Goal: Information Seeking & Learning: Learn about a topic

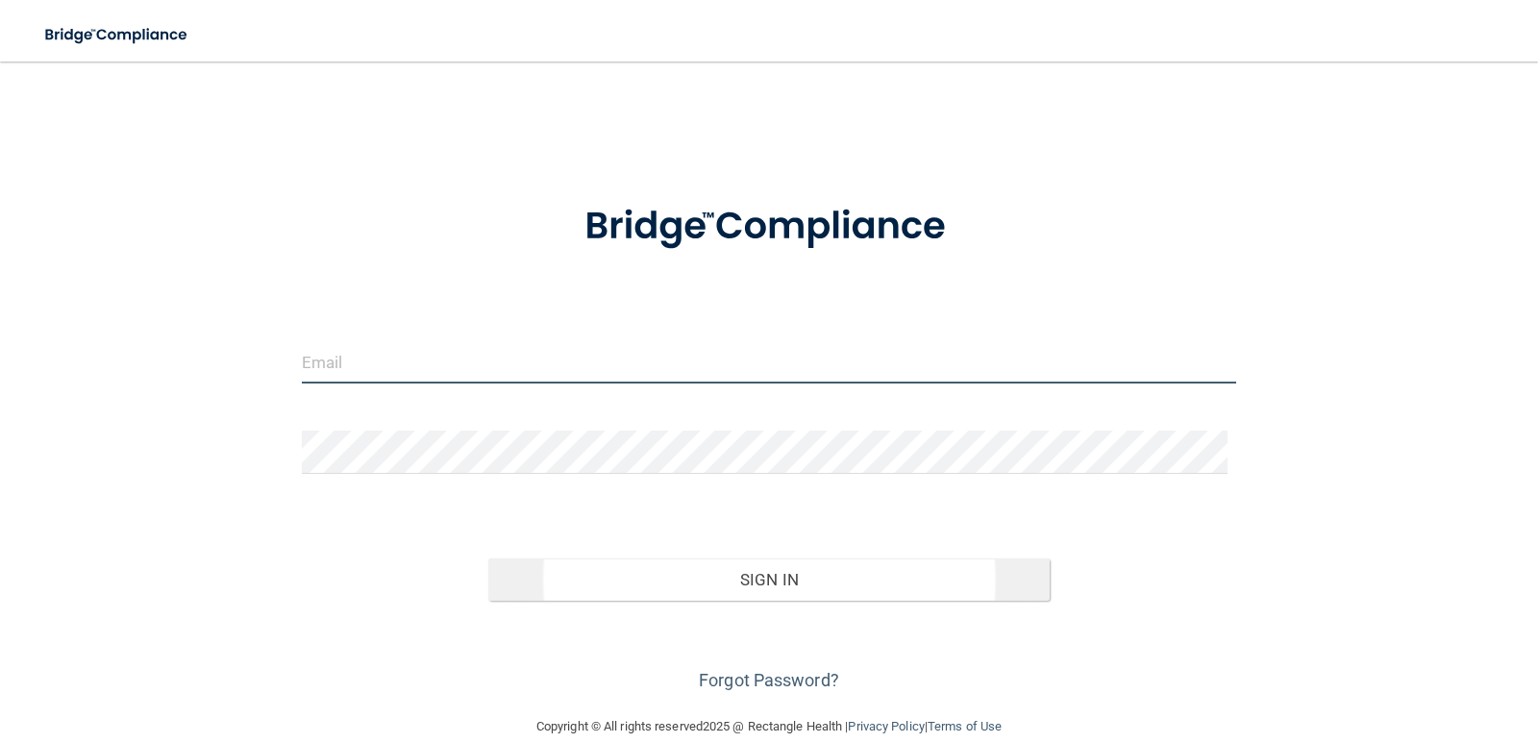
type input "[EMAIL_ADDRESS][DOMAIN_NAME]"
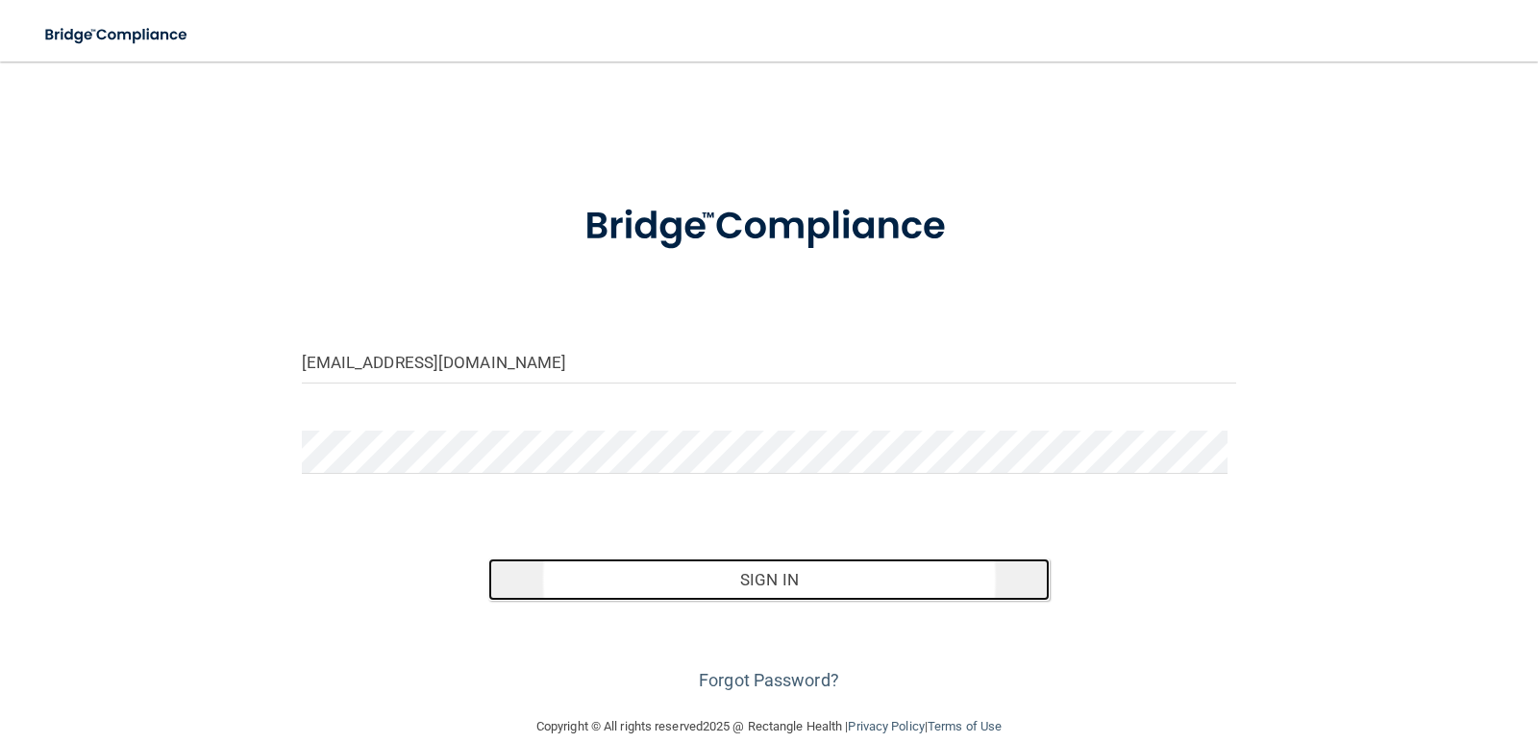
click at [685, 577] on button "Sign In" at bounding box center [768, 579] width 561 height 42
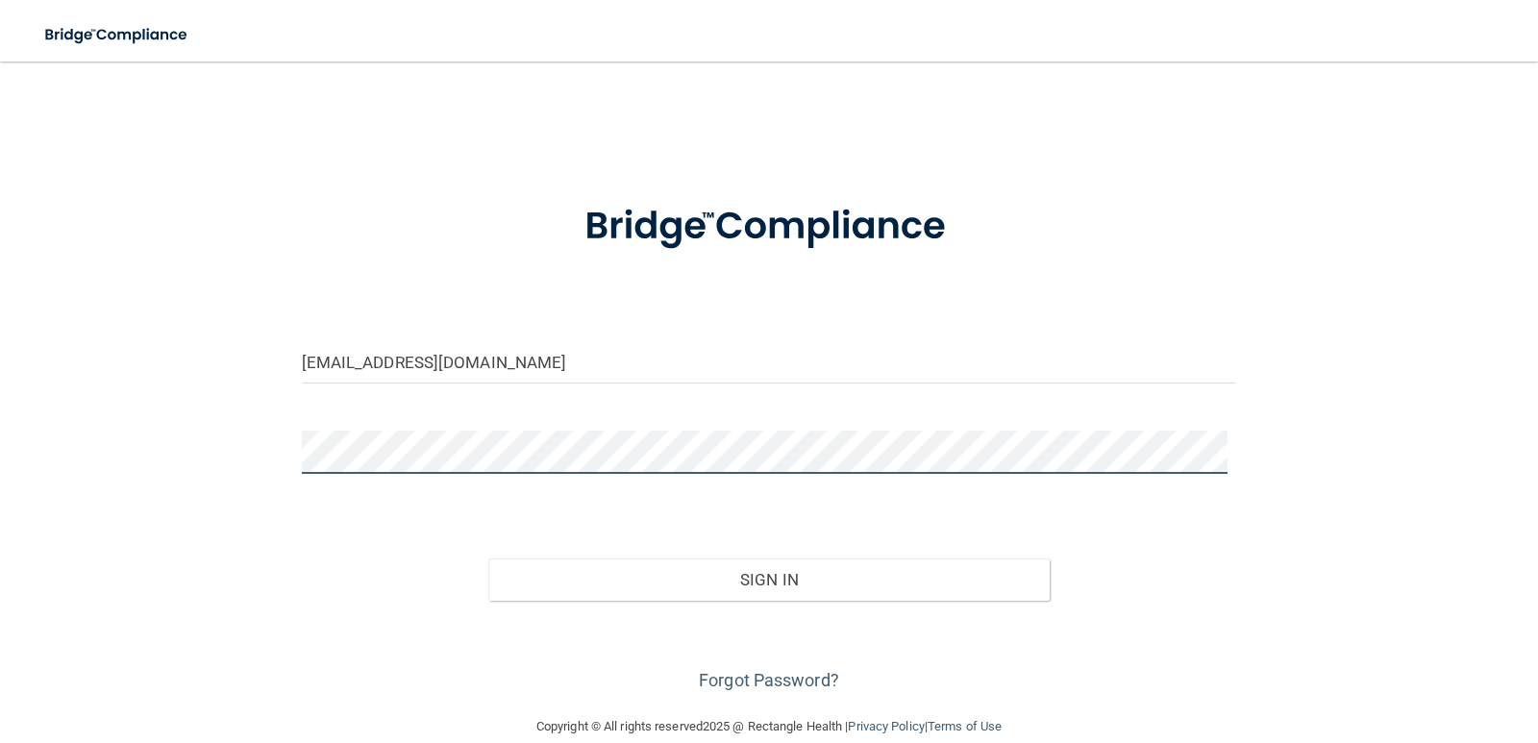
click at [488, 558] on button "Sign In" at bounding box center [768, 579] width 561 height 42
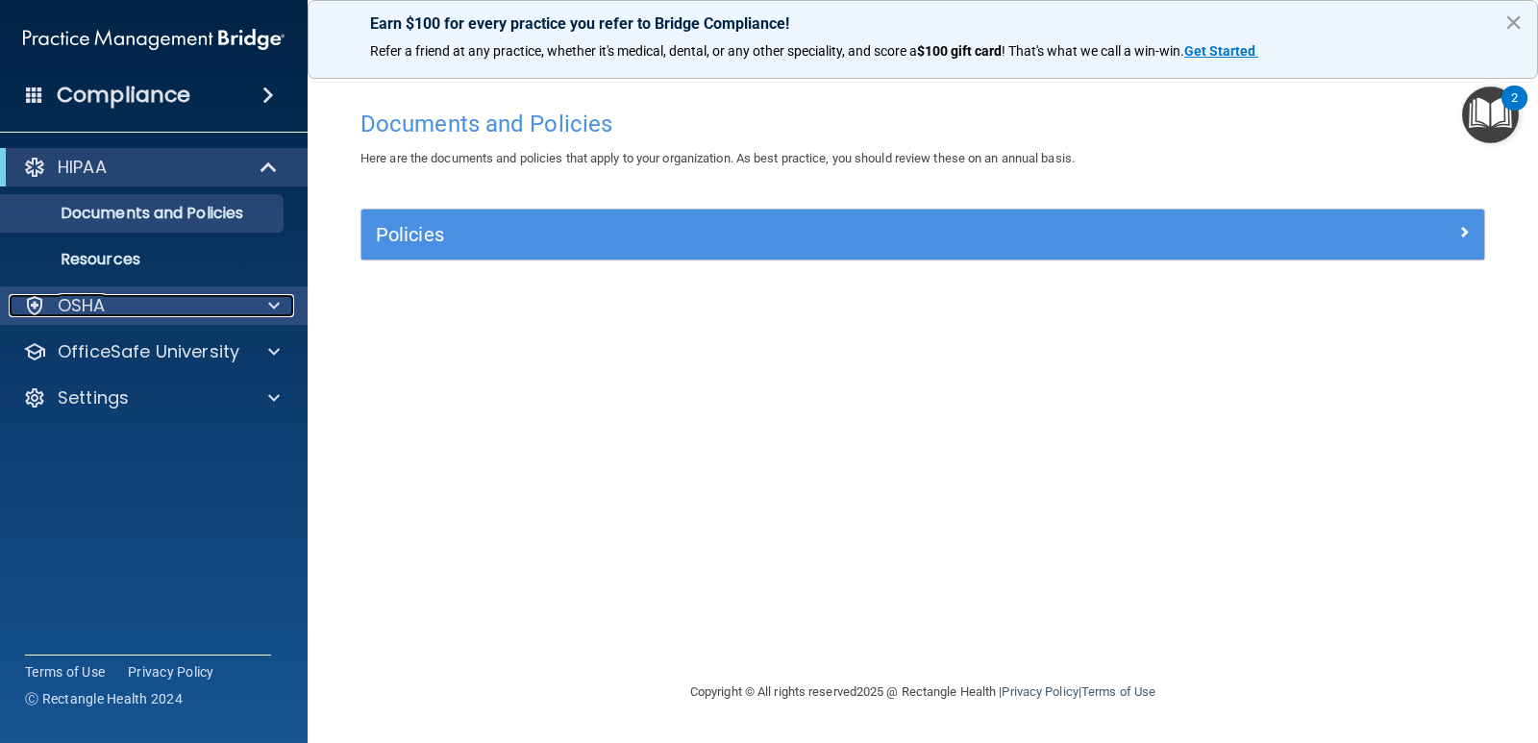
click at [99, 308] on p "OSHA" at bounding box center [82, 305] width 48 height 23
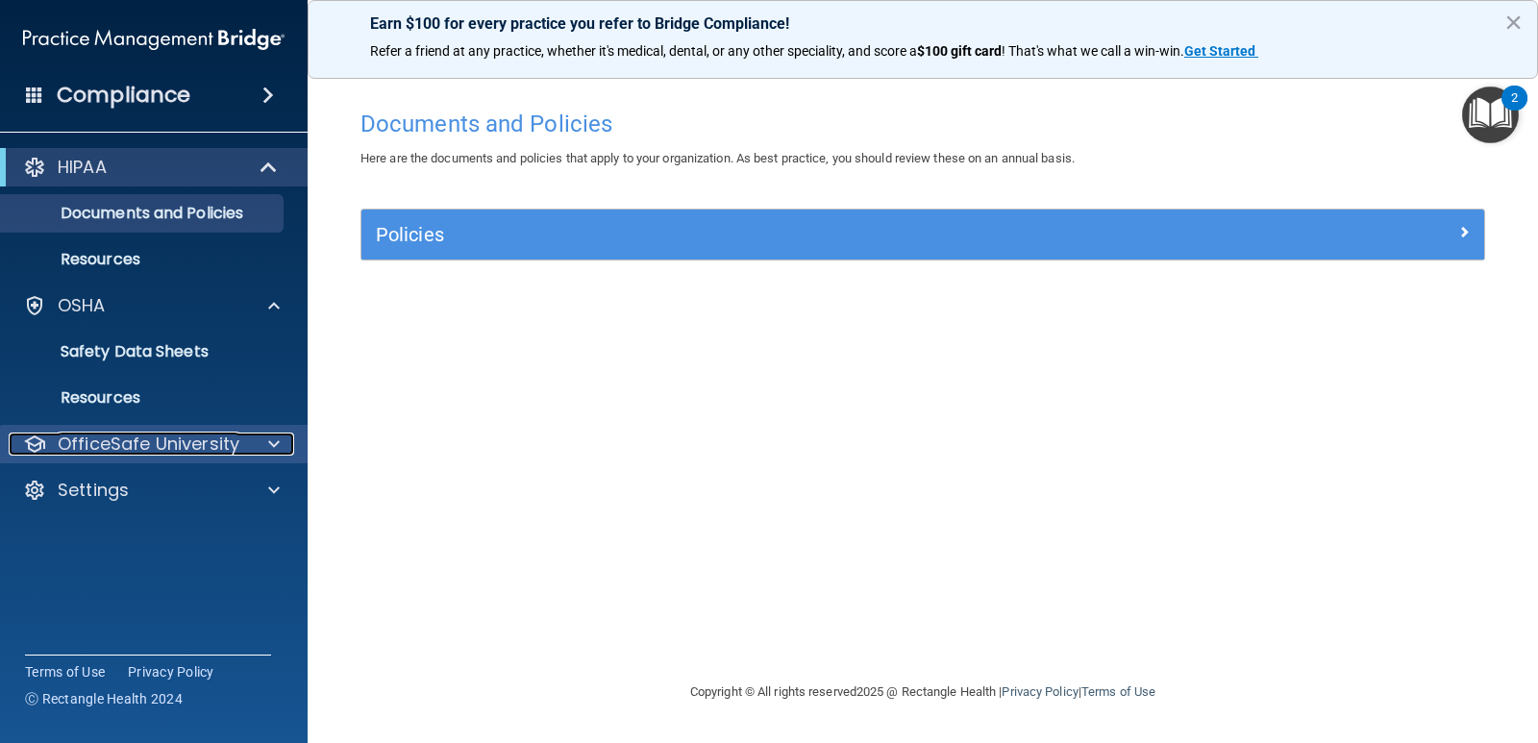
click at [126, 444] on p "OfficeSafe University" at bounding box center [149, 443] width 182 height 23
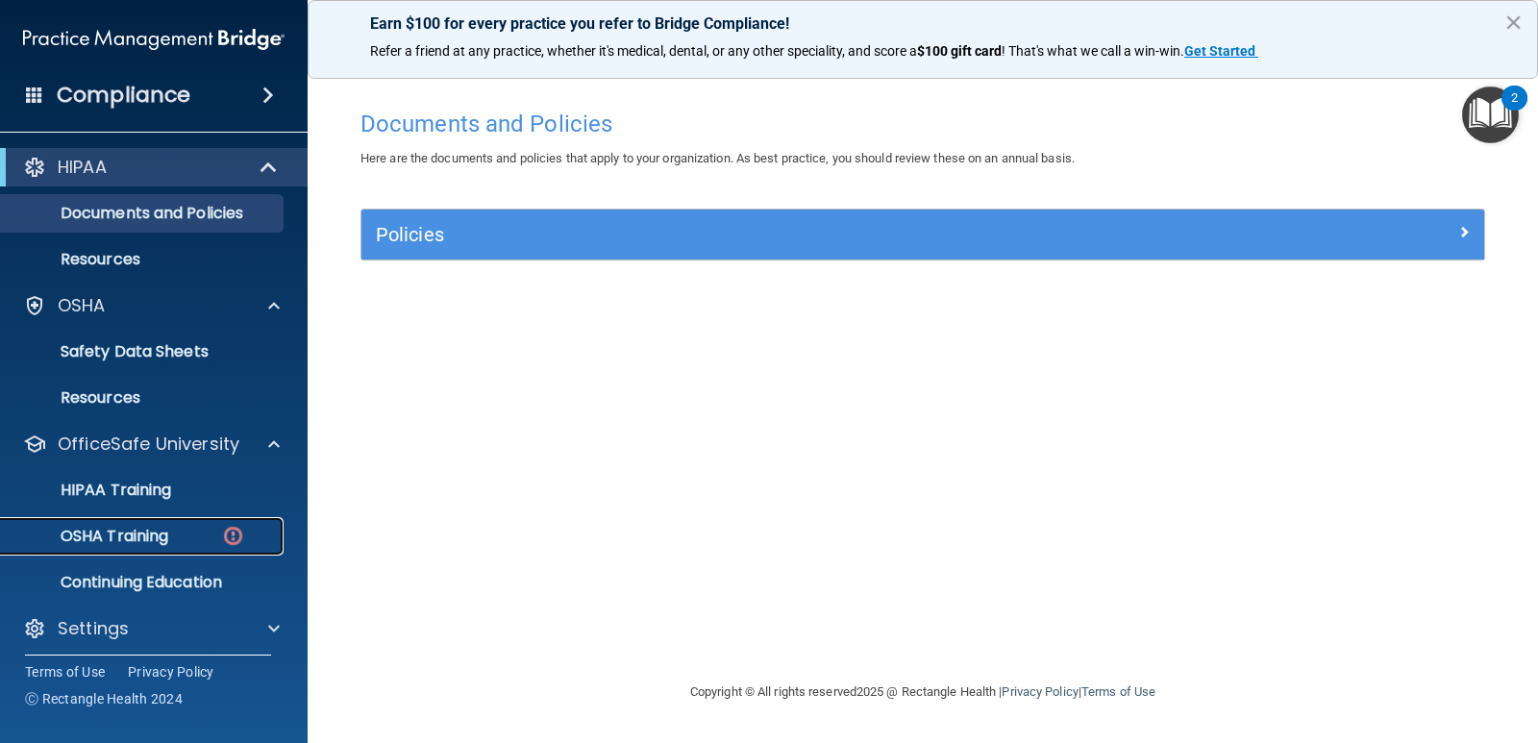
click at [154, 539] on p "OSHA Training" at bounding box center [90, 536] width 156 height 19
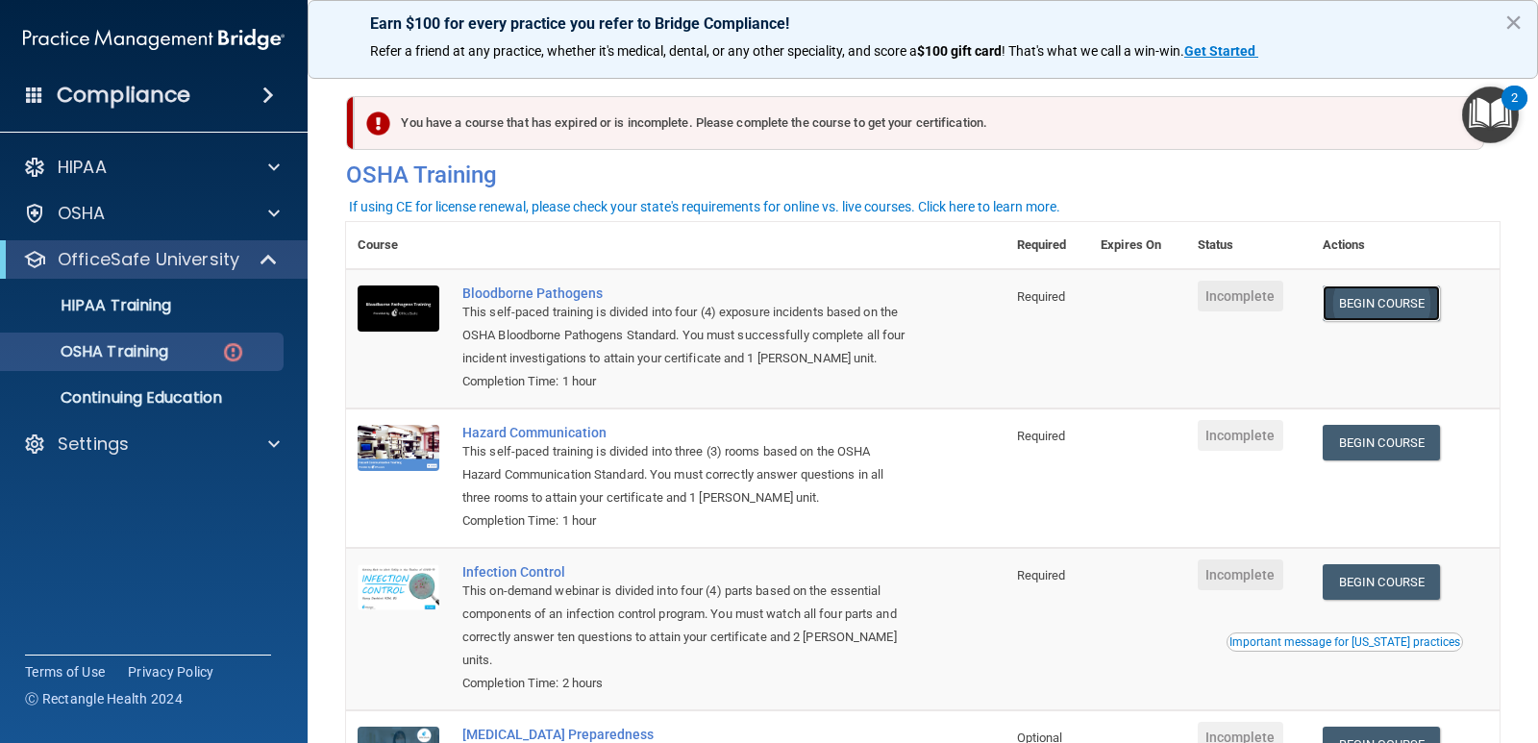
click at [1363, 307] on link "Begin Course" at bounding box center [1380, 303] width 117 height 36
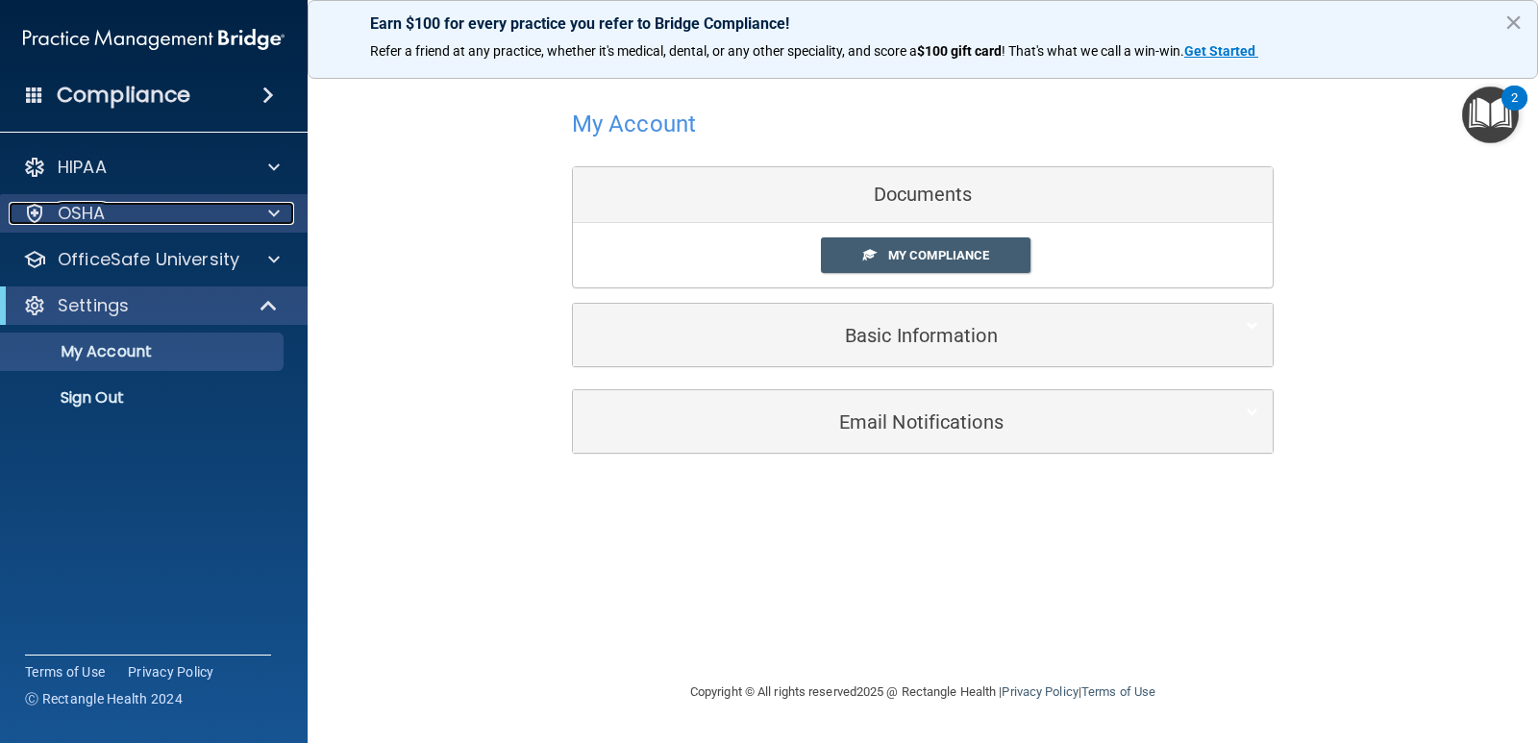
click at [165, 218] on div "OSHA" at bounding box center [128, 213] width 238 height 23
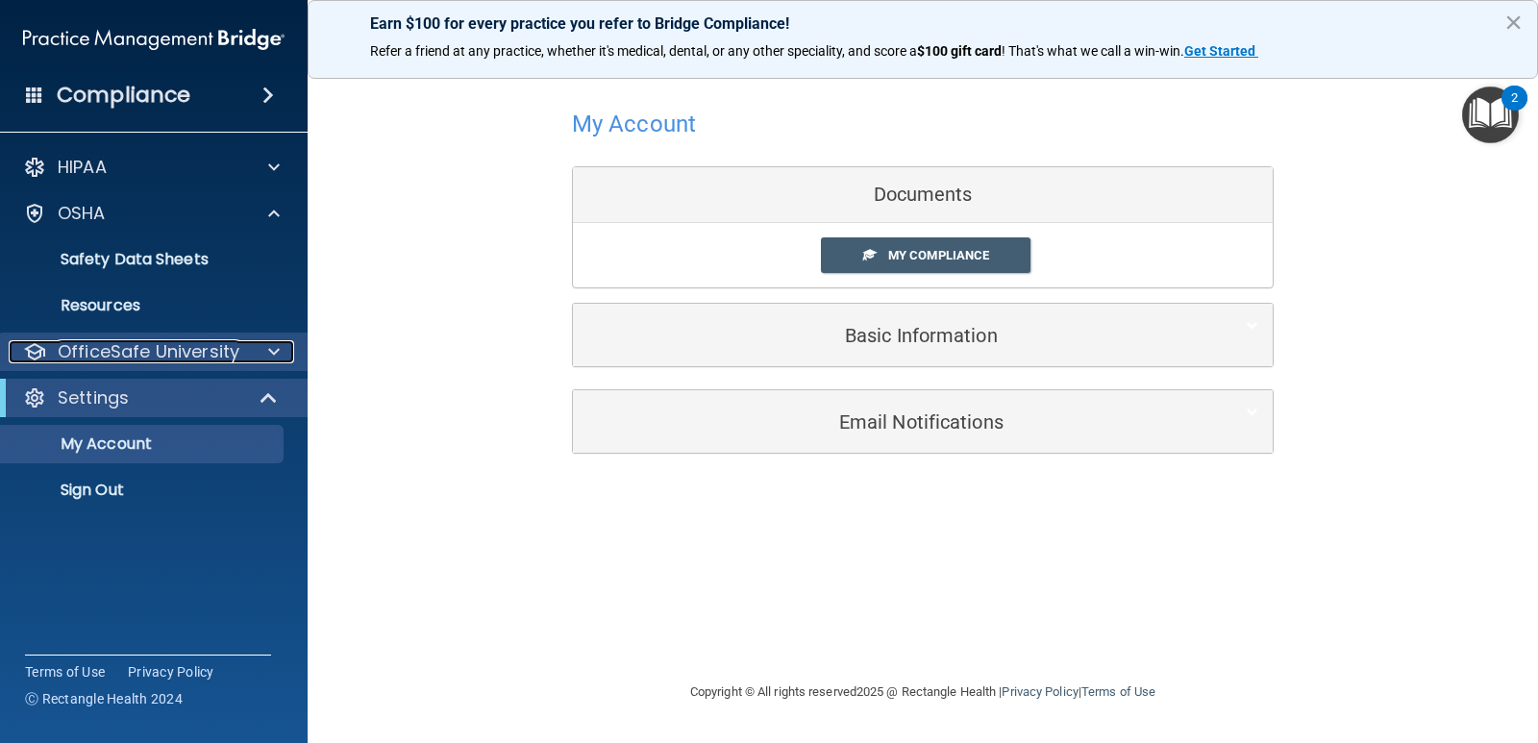
click at [177, 345] on p "OfficeSafe University" at bounding box center [149, 351] width 182 height 23
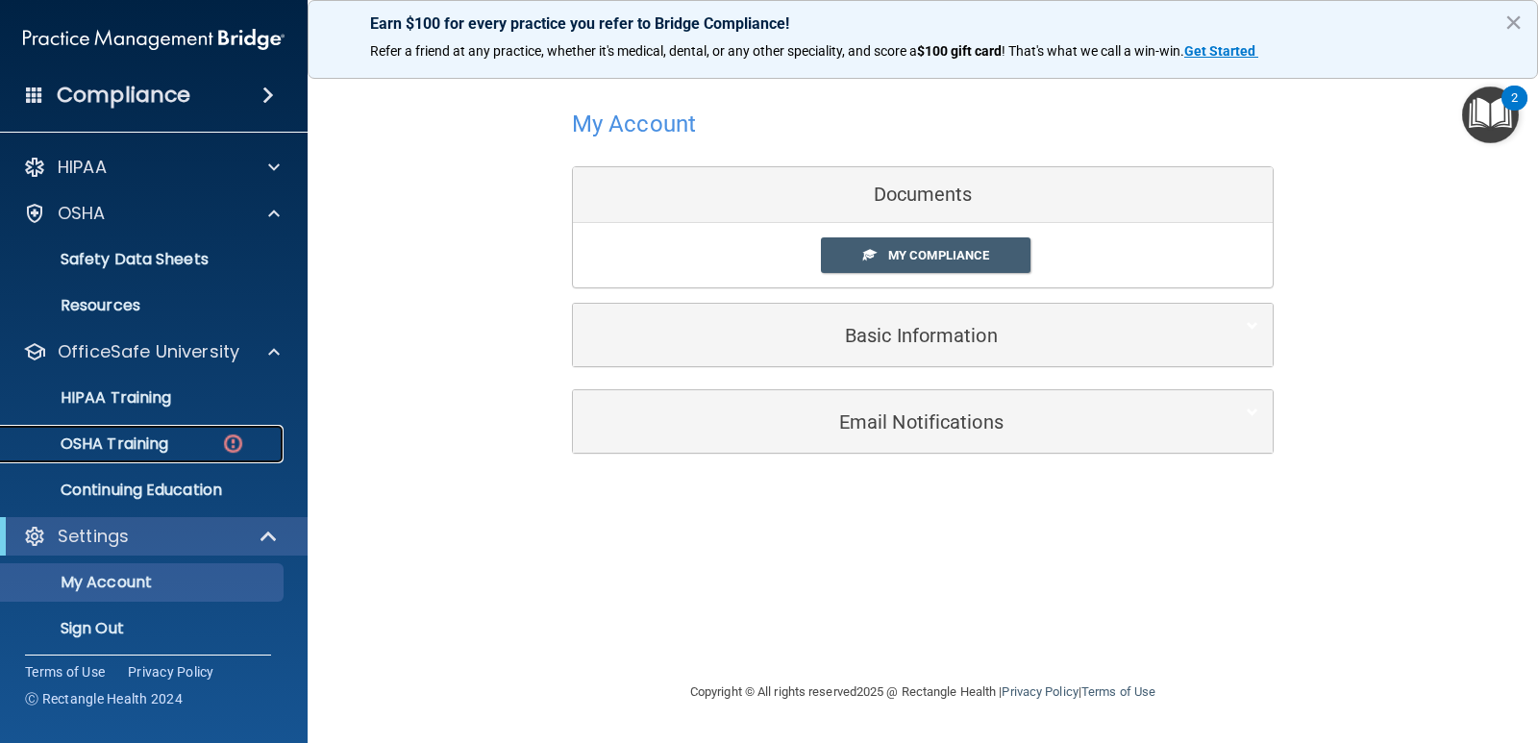
click at [153, 439] on p "OSHA Training" at bounding box center [90, 443] width 156 height 19
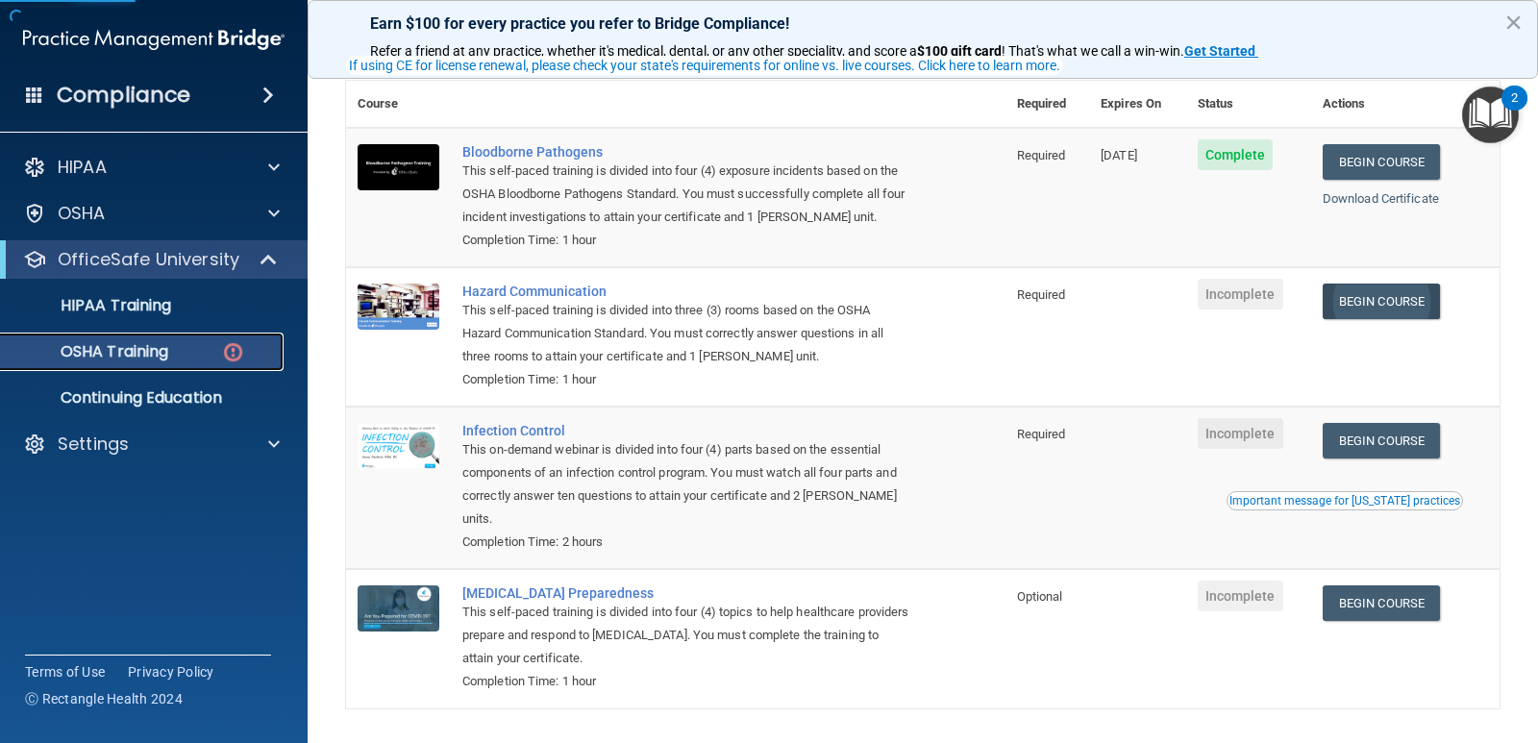
scroll to position [210, 0]
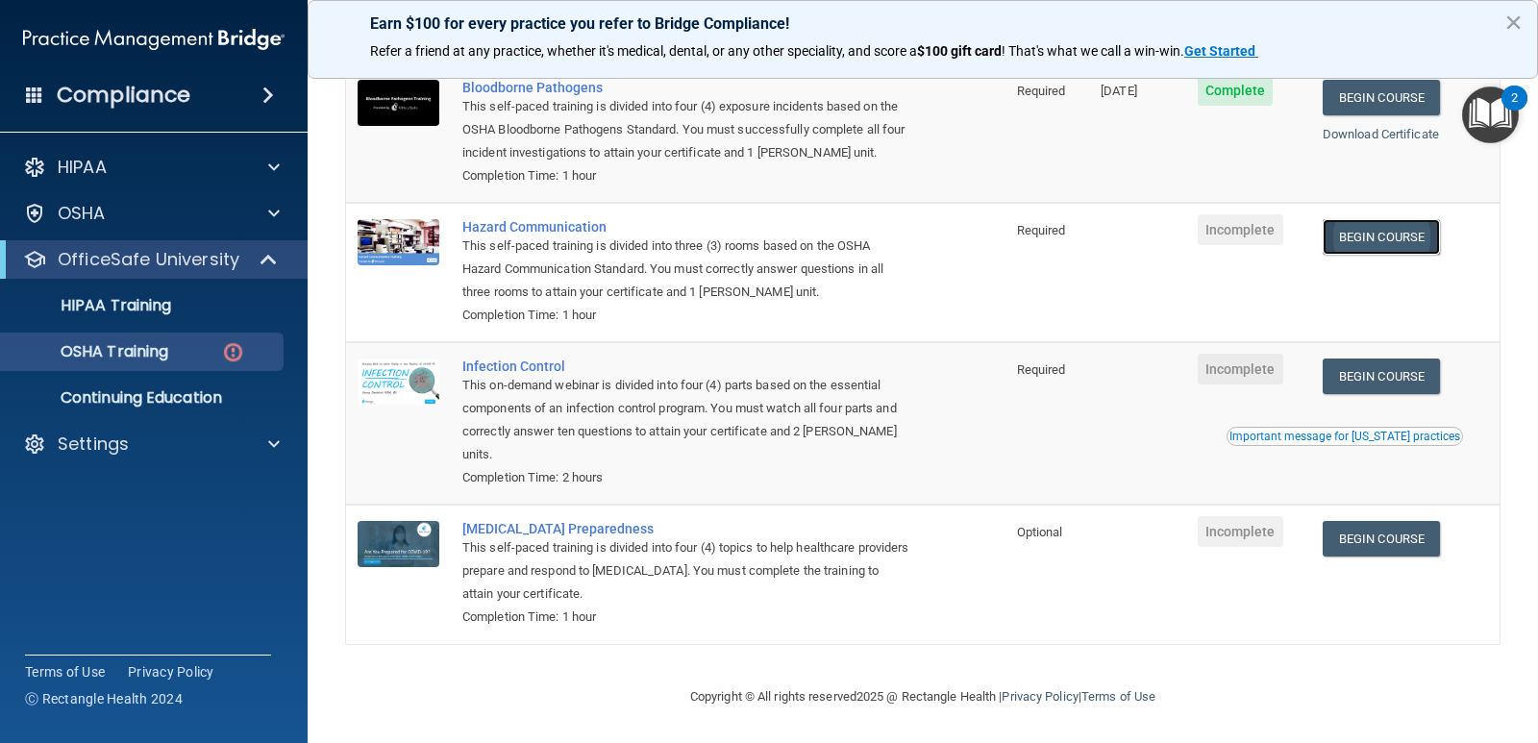
click at [1347, 234] on link "Begin Course" at bounding box center [1380, 237] width 117 height 36
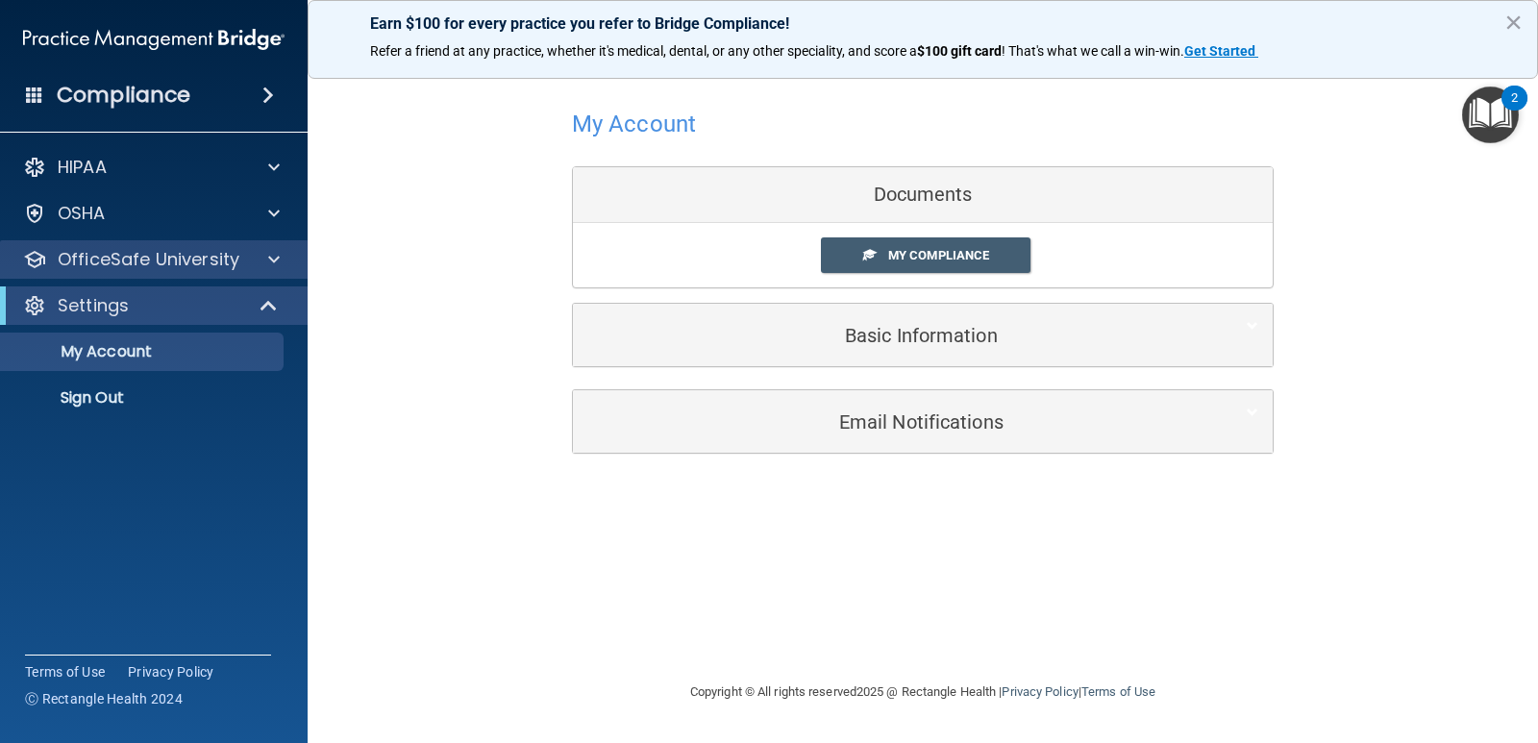
click at [131, 275] on div "OfficeSafe University" at bounding box center [154, 259] width 308 height 38
click at [135, 259] on p "OfficeSafe University" at bounding box center [149, 259] width 182 height 23
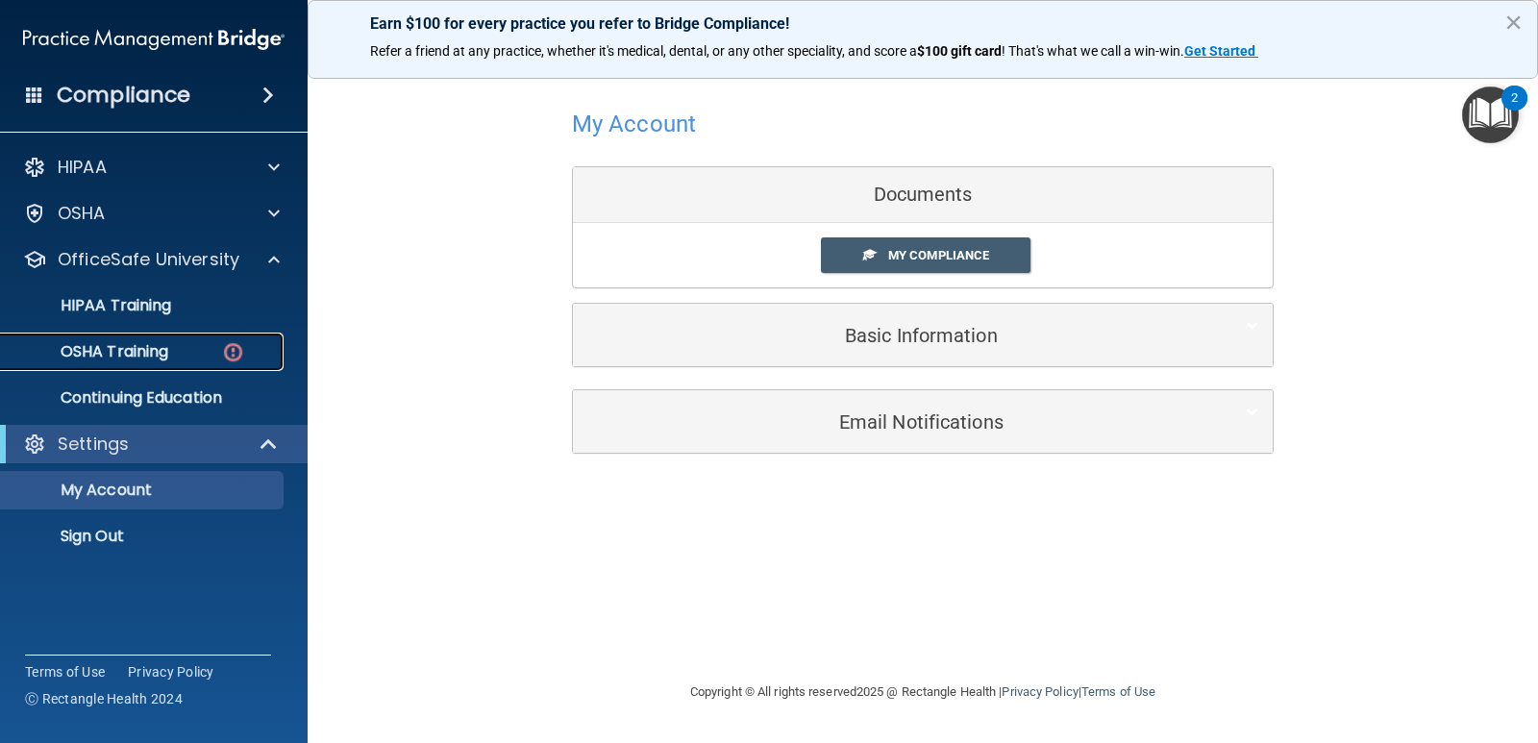
click at [164, 354] on p "OSHA Training" at bounding box center [90, 351] width 156 height 19
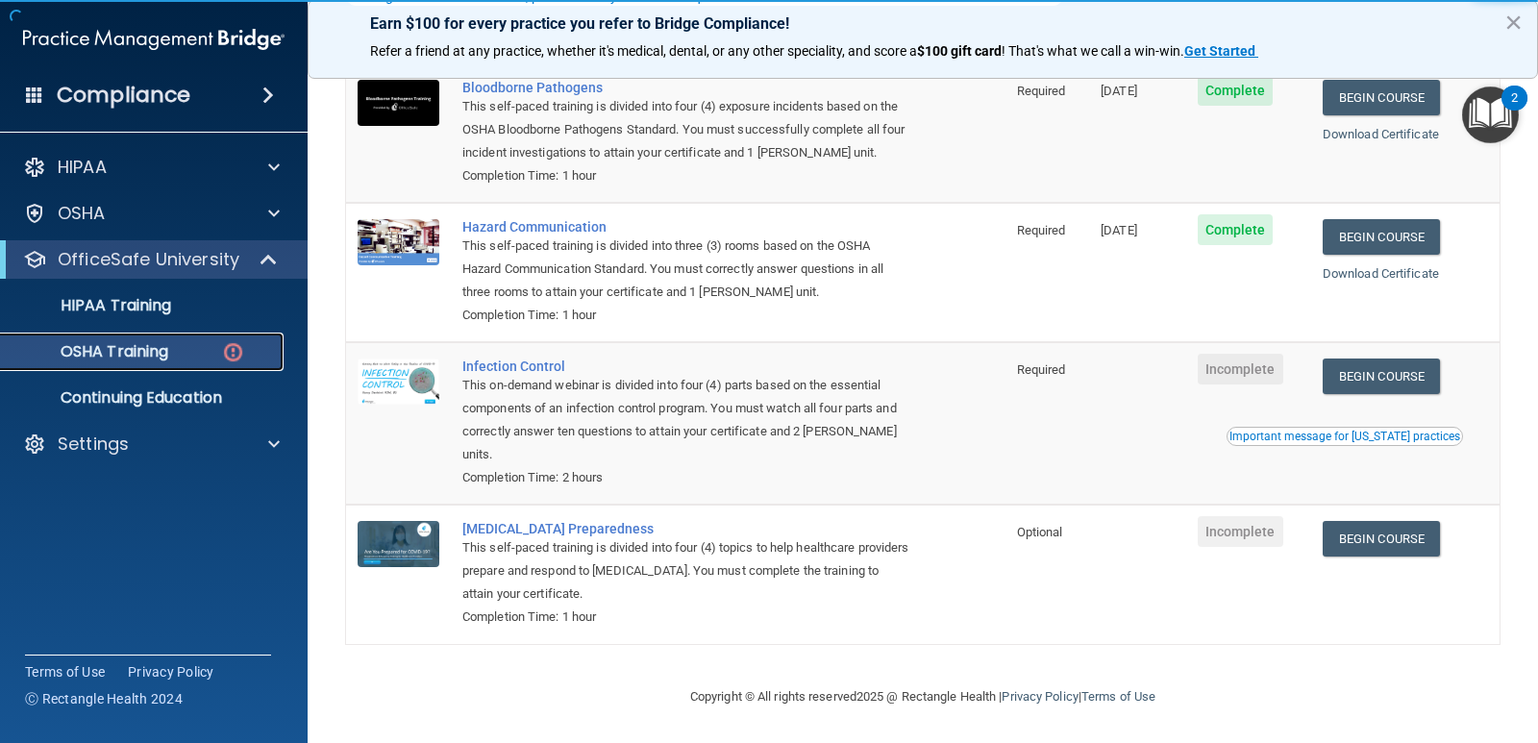
scroll to position [210, 0]
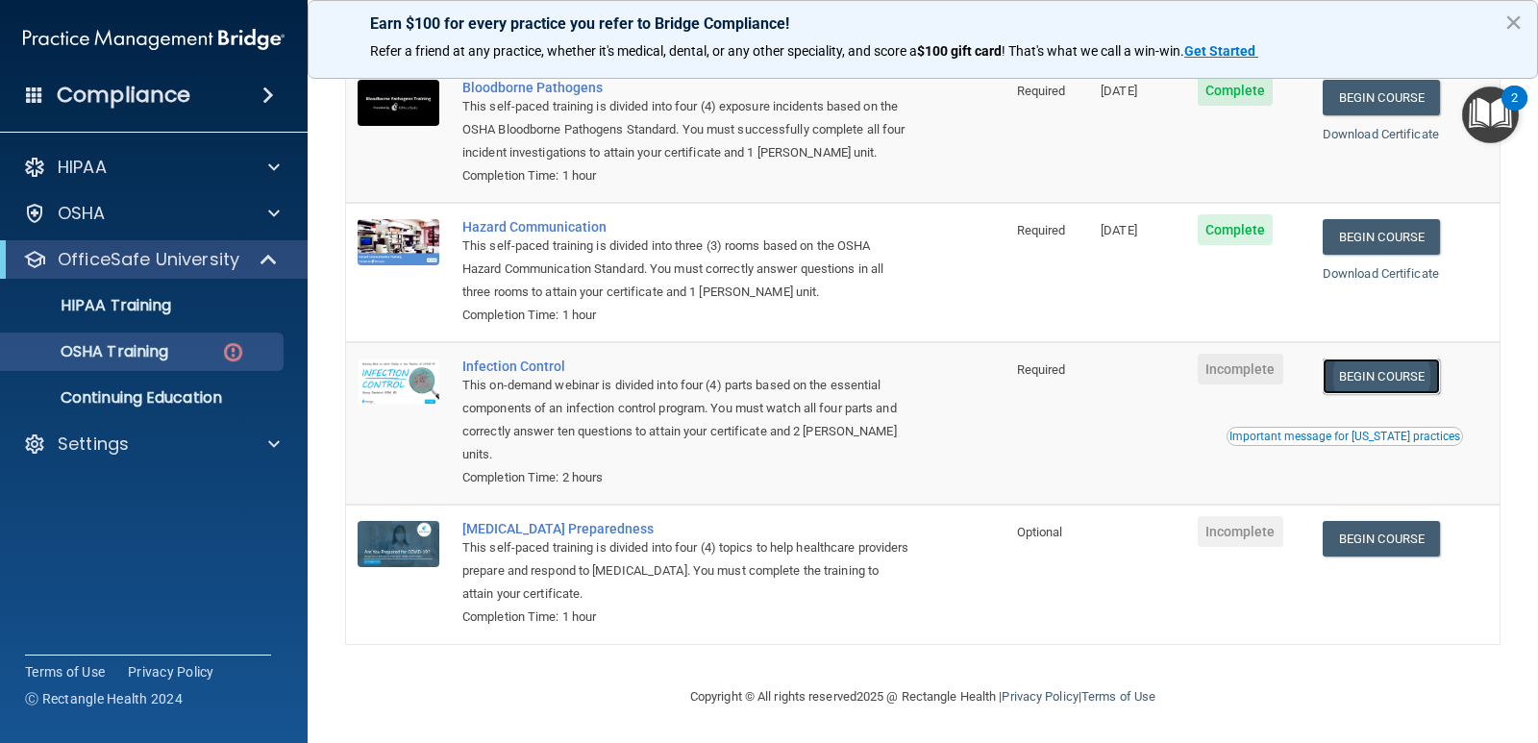
click at [1351, 374] on link "Begin Course" at bounding box center [1380, 376] width 117 height 36
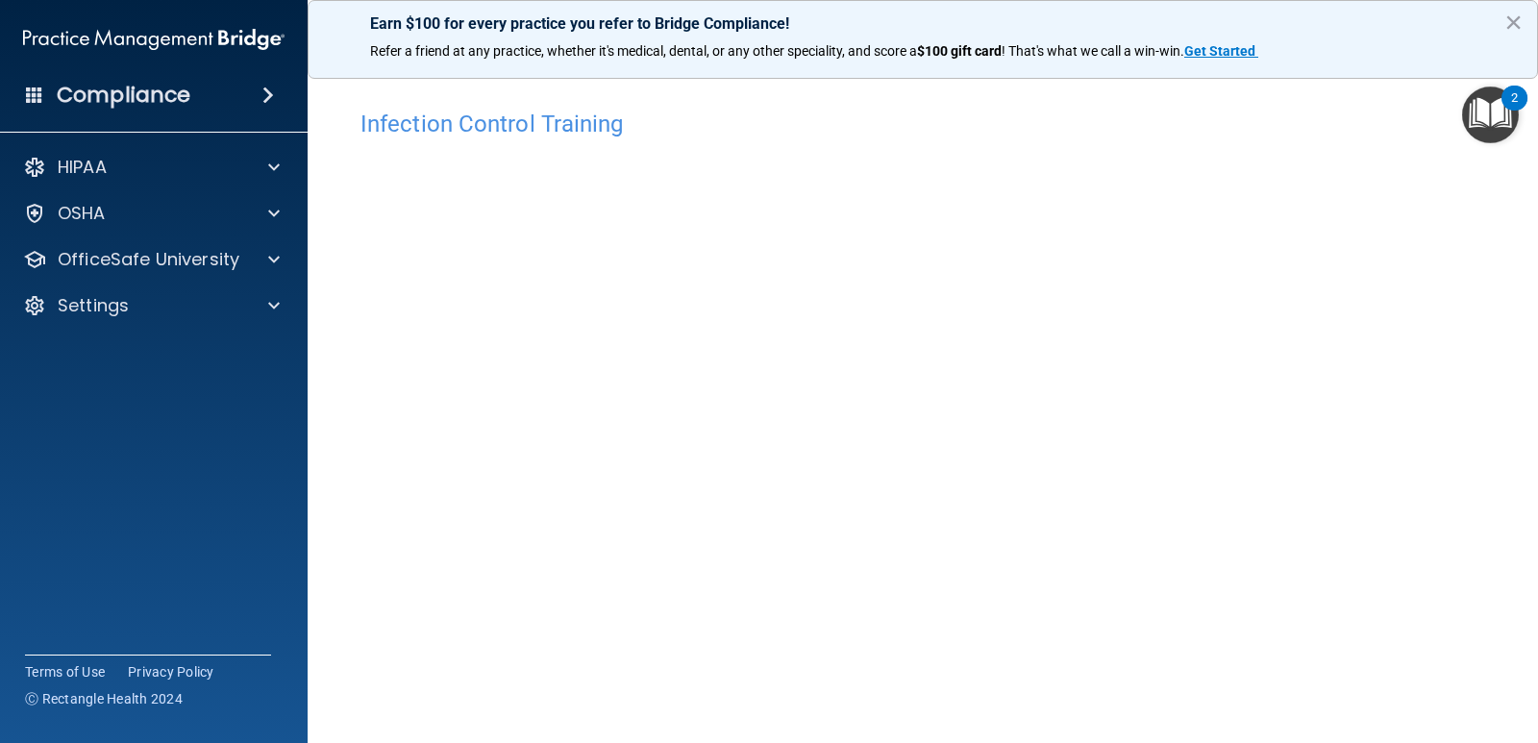
scroll to position [80, 0]
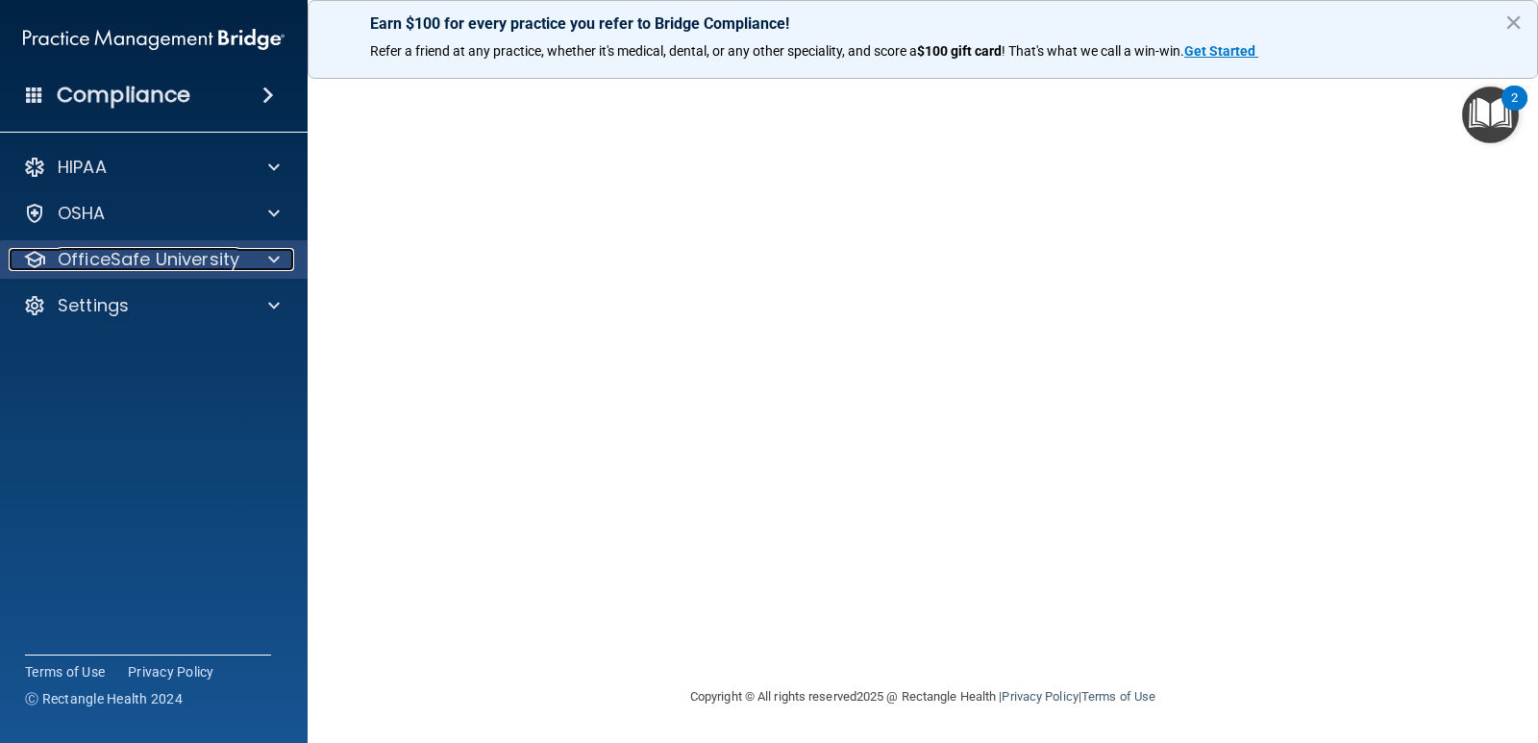
click at [124, 266] on p "OfficeSafe University" at bounding box center [149, 259] width 182 height 23
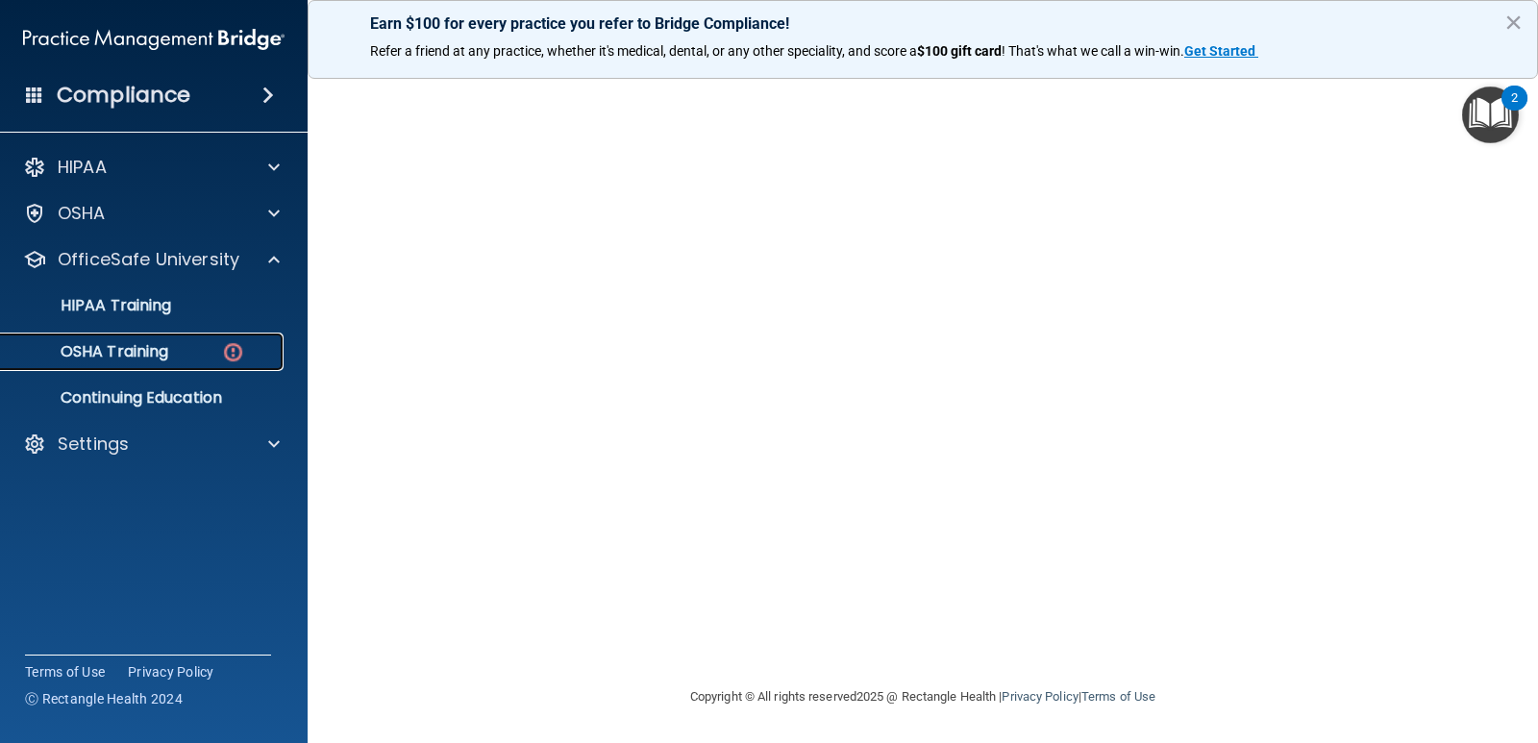
drag, startPoint x: 151, startPoint y: 345, endPoint x: 162, endPoint y: 351, distance: 12.9
click at [151, 346] on p "OSHA Training" at bounding box center [90, 351] width 156 height 19
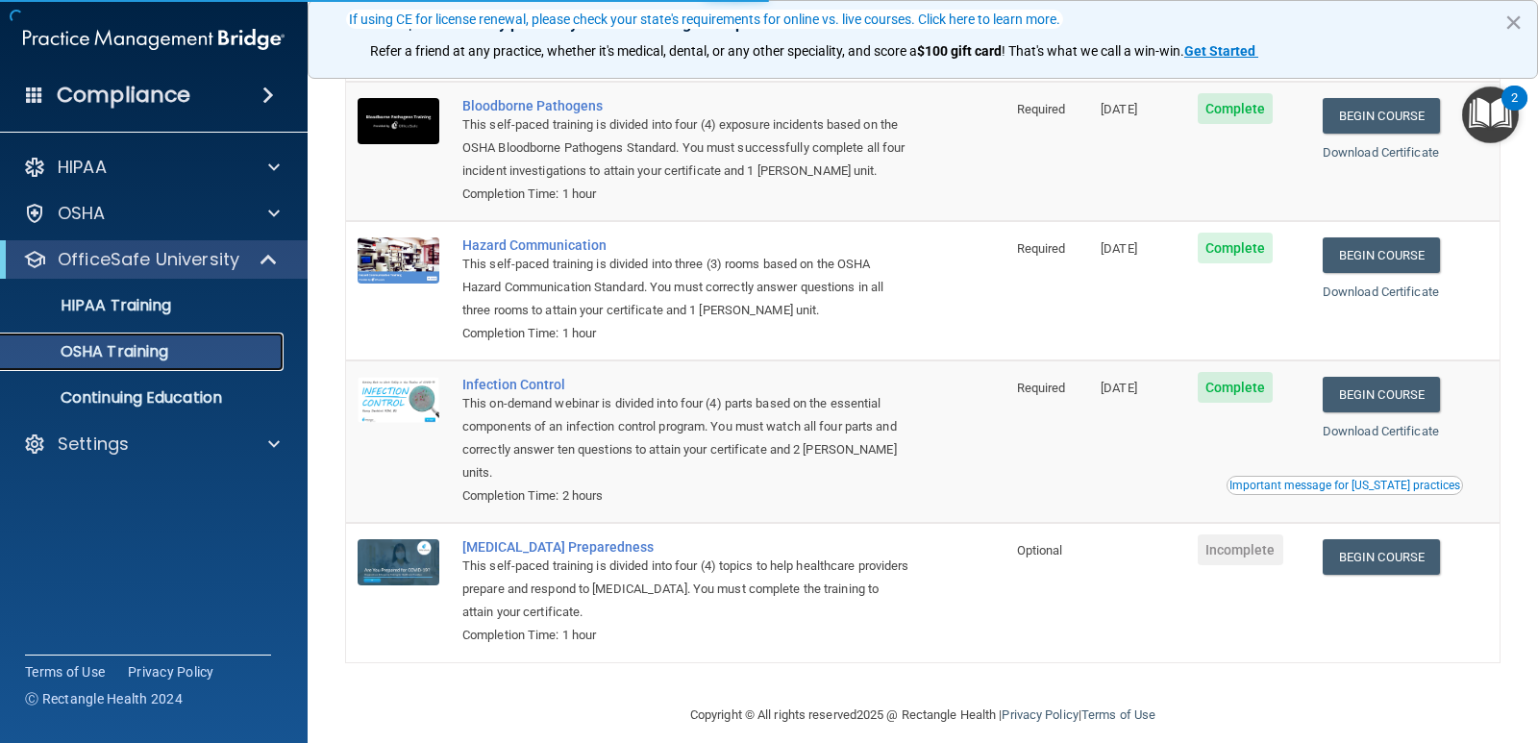
scroll to position [157, 0]
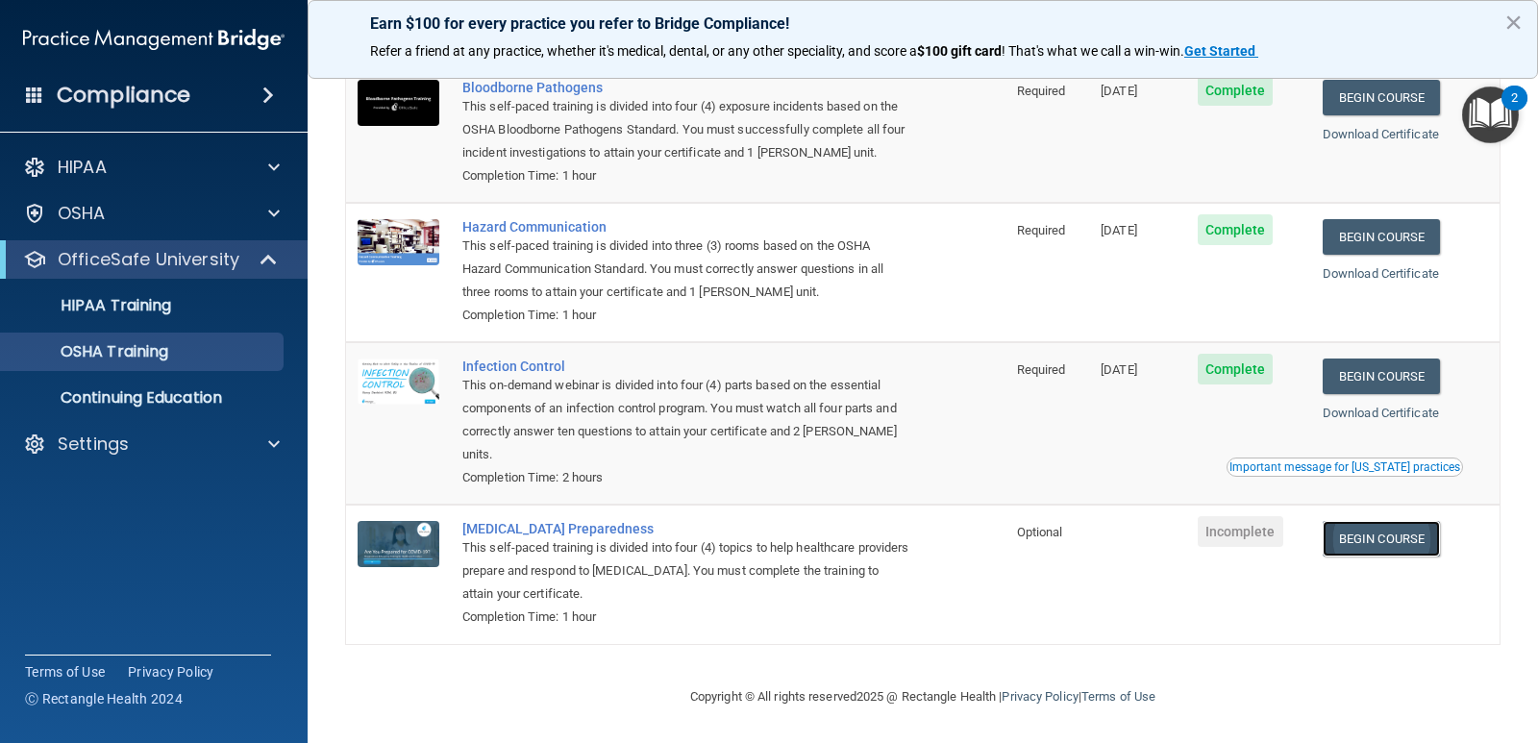
click at [1401, 534] on link "Begin Course" at bounding box center [1380, 539] width 117 height 36
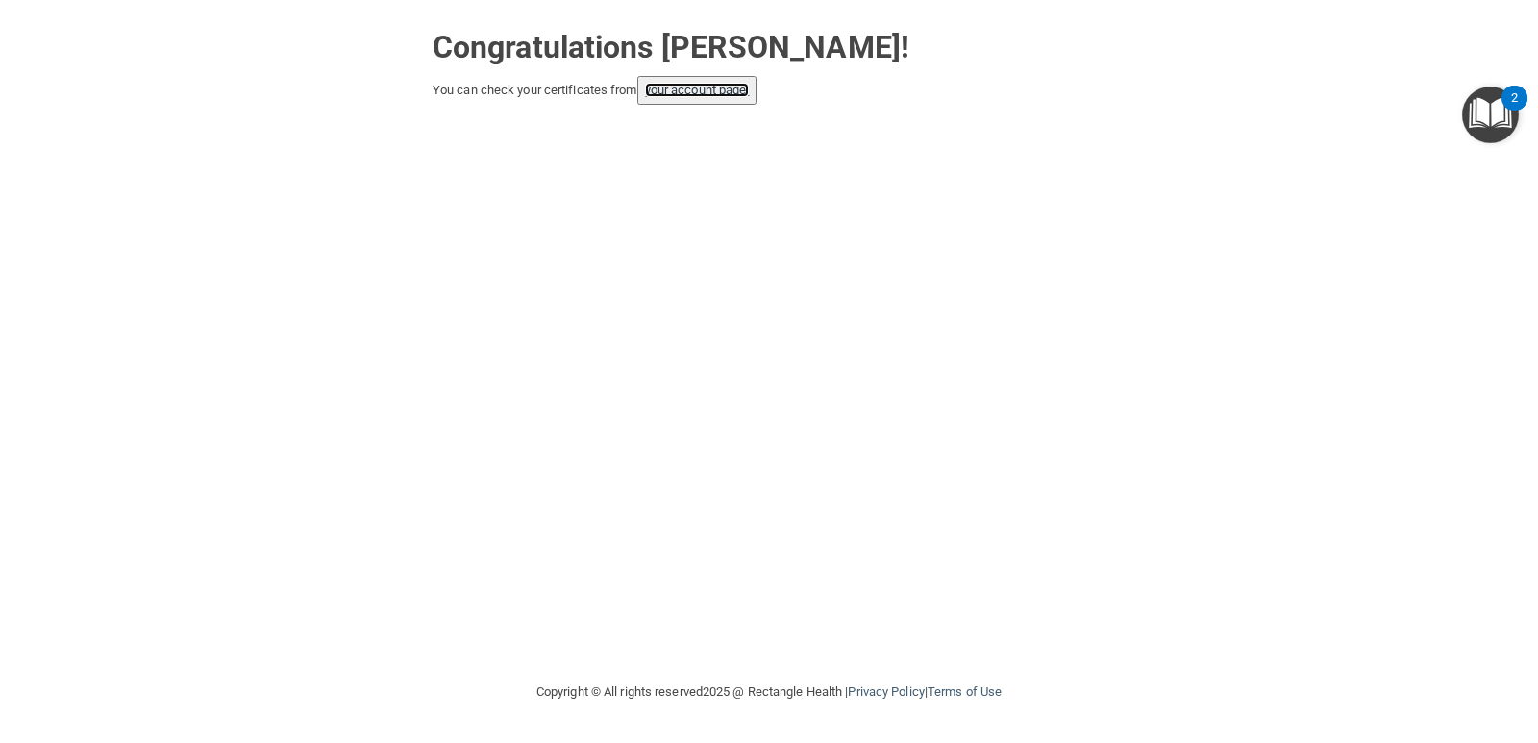
click at [741, 93] on link "your account page!" at bounding box center [697, 90] width 105 height 14
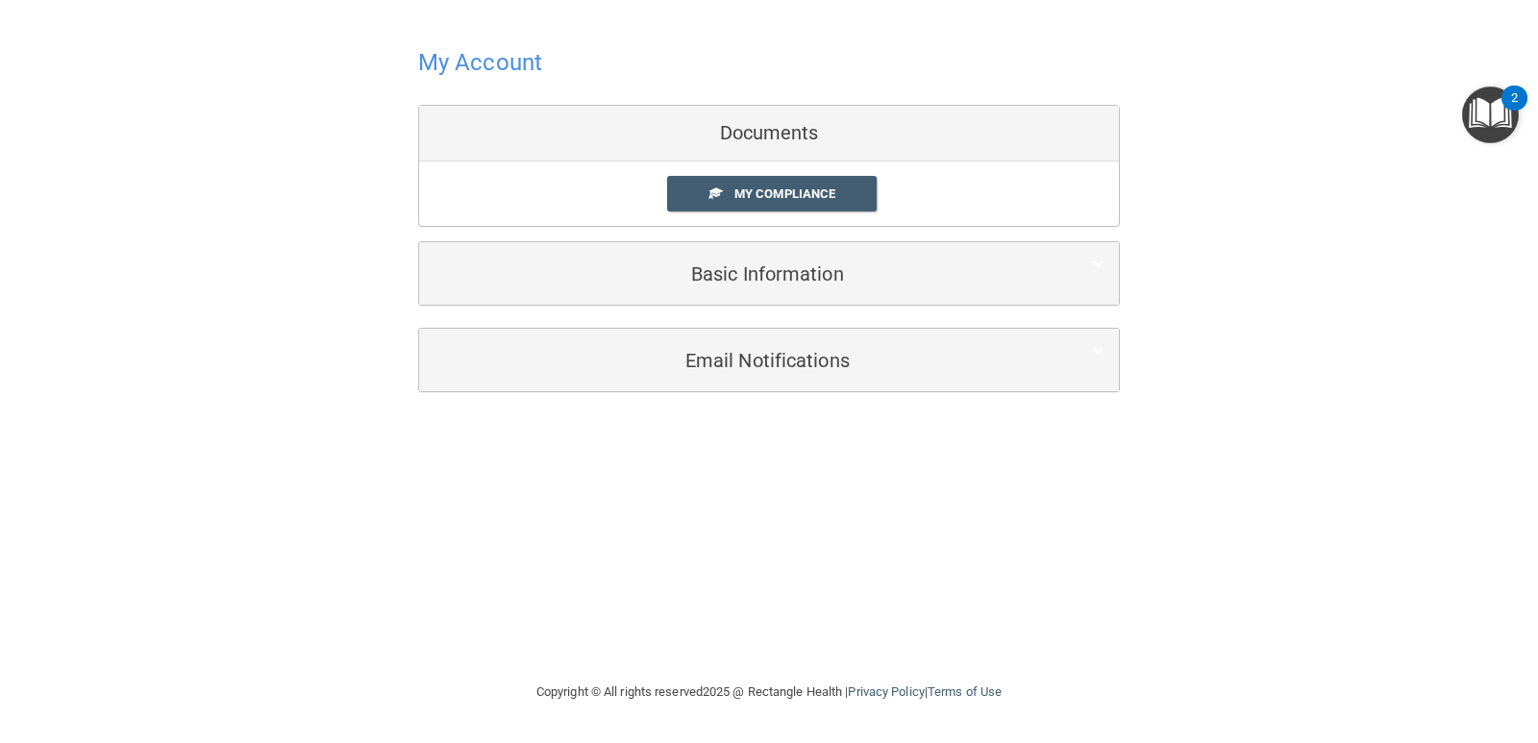
click at [1336, 345] on div "My Account Documents My Compliance My Compliance My BAA Basic Information Full …" at bounding box center [768, 216] width 1461 height 395
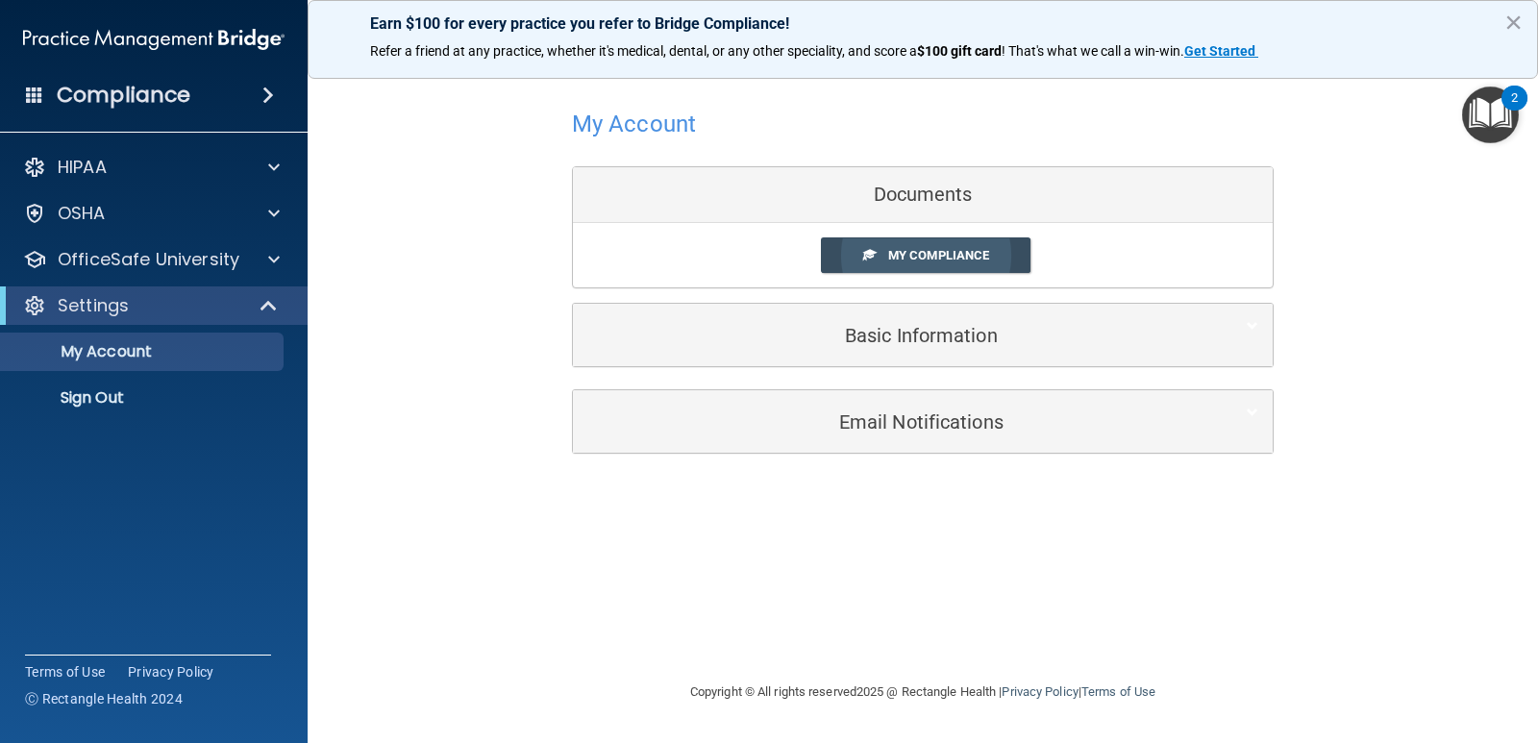
click at [853, 261] on link "My Compliance" at bounding box center [926, 255] width 210 height 36
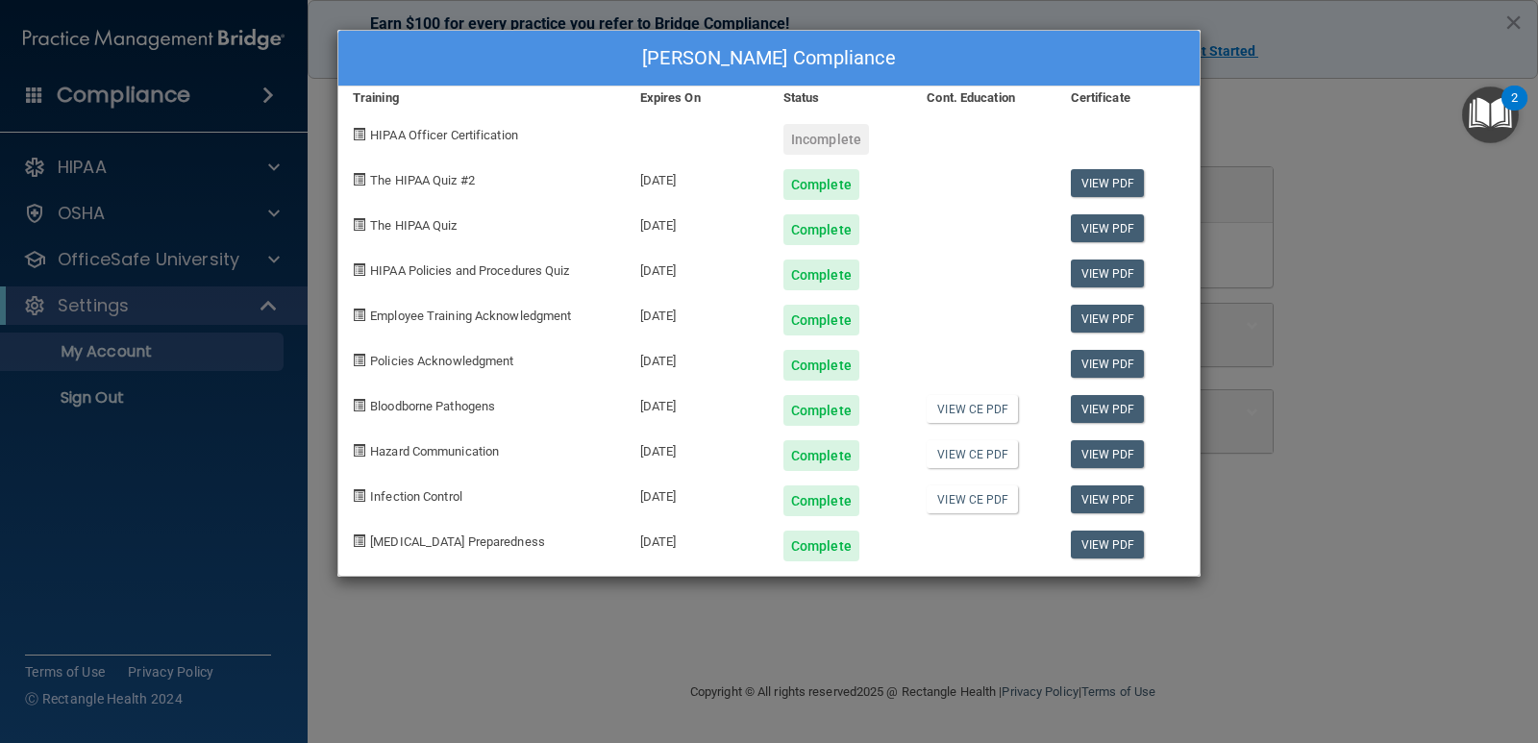
click at [482, 133] on span "HIPAA Officer Certification" at bounding box center [444, 135] width 148 height 14
click at [1406, 275] on div "[PERSON_NAME] Compliance Training Expires On Status Cont. Education Certificate…" at bounding box center [769, 371] width 1538 height 743
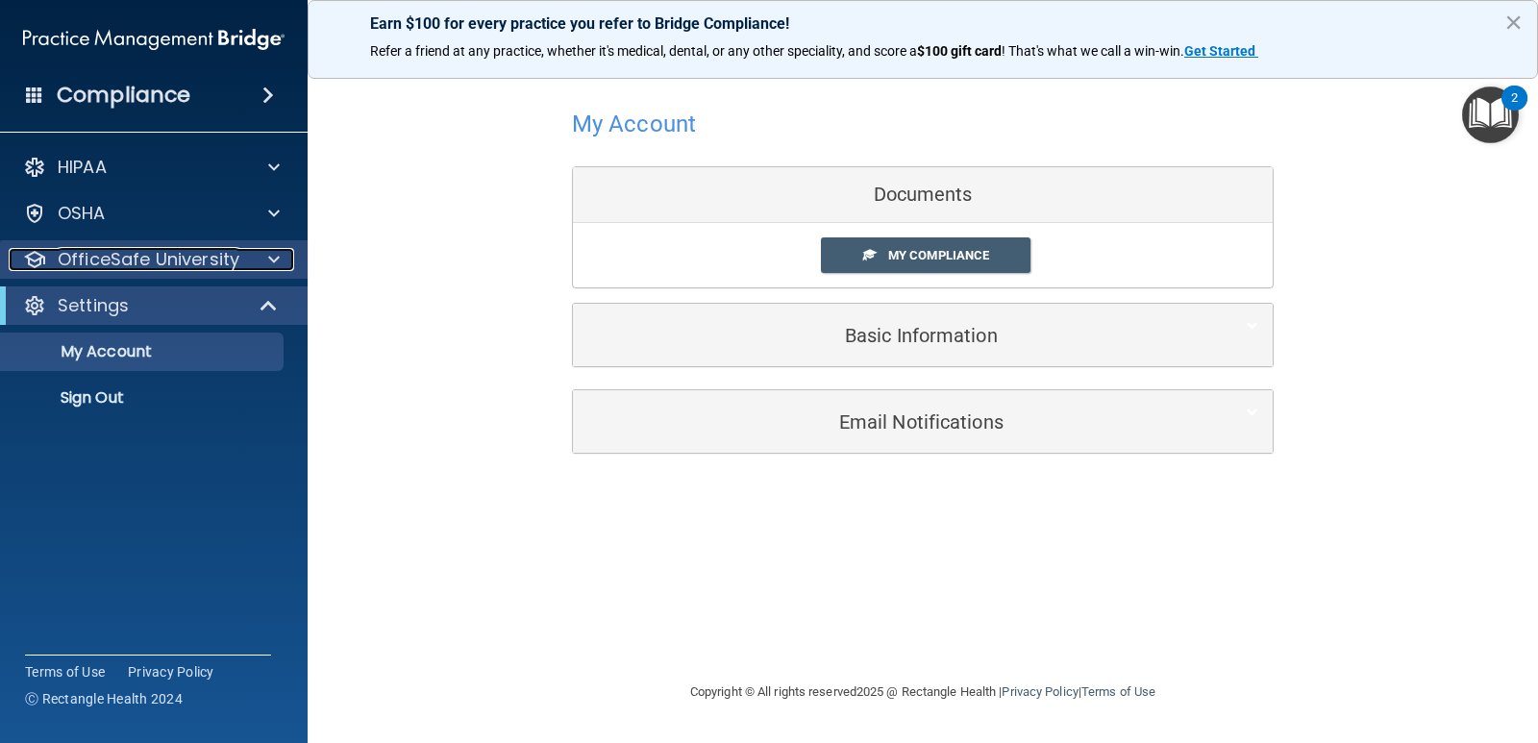
click at [97, 255] on p "OfficeSafe University" at bounding box center [149, 259] width 182 height 23
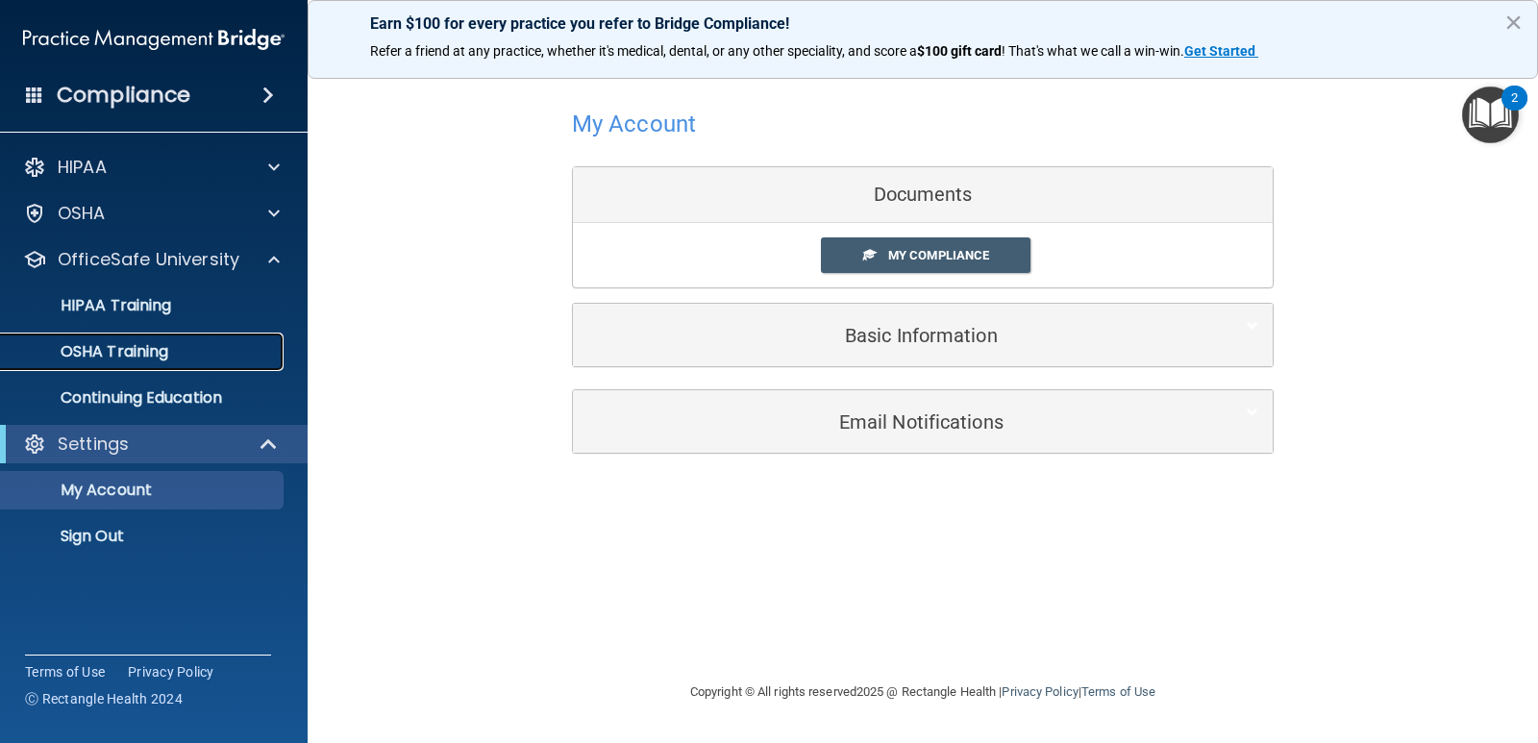
click at [133, 353] on p "OSHA Training" at bounding box center [90, 351] width 156 height 19
